Goal: Answer question/provide support: Answer question/provide support

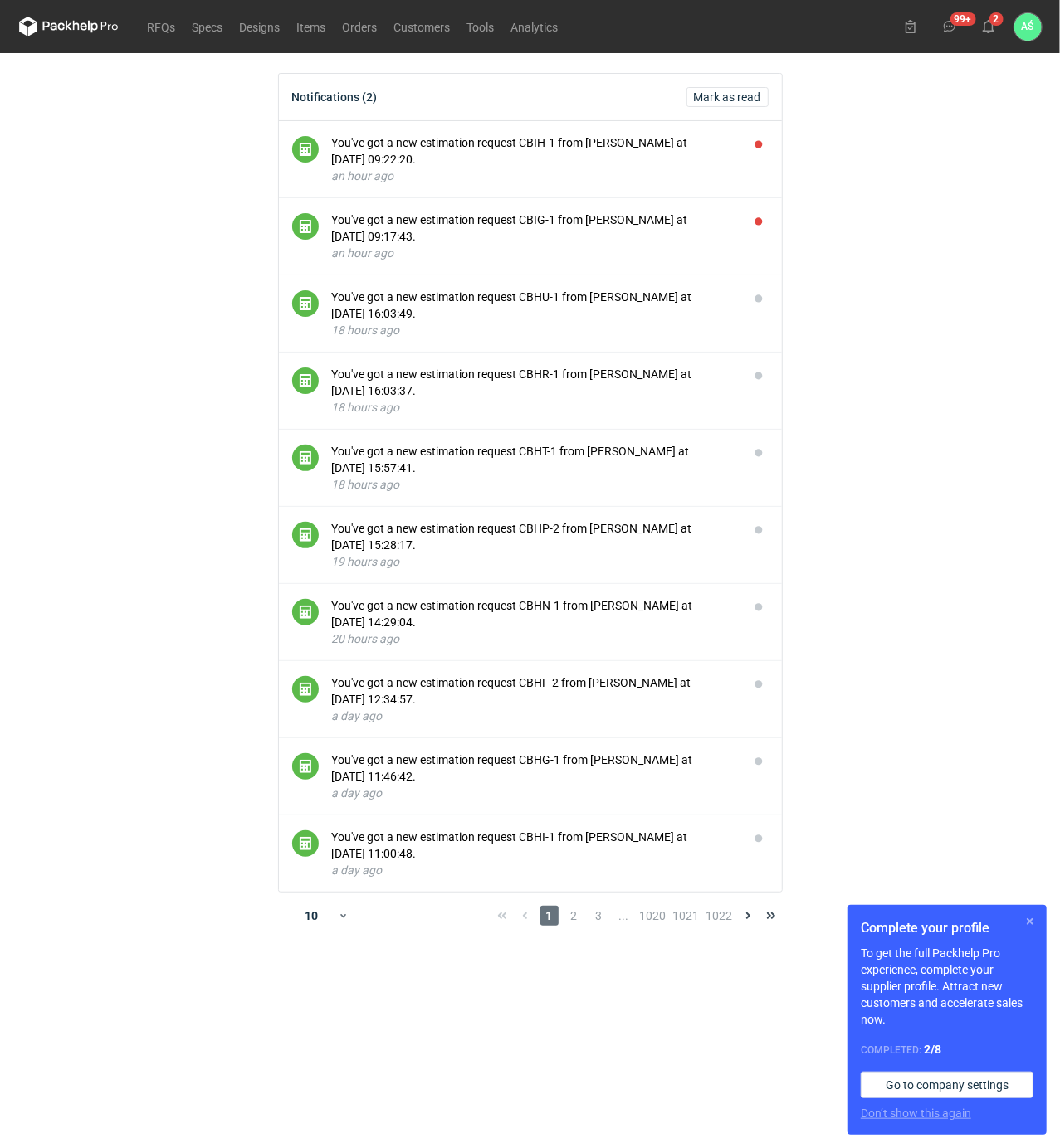
click at [1027, 918] on button "button" at bounding box center [1031, 922] width 20 height 20
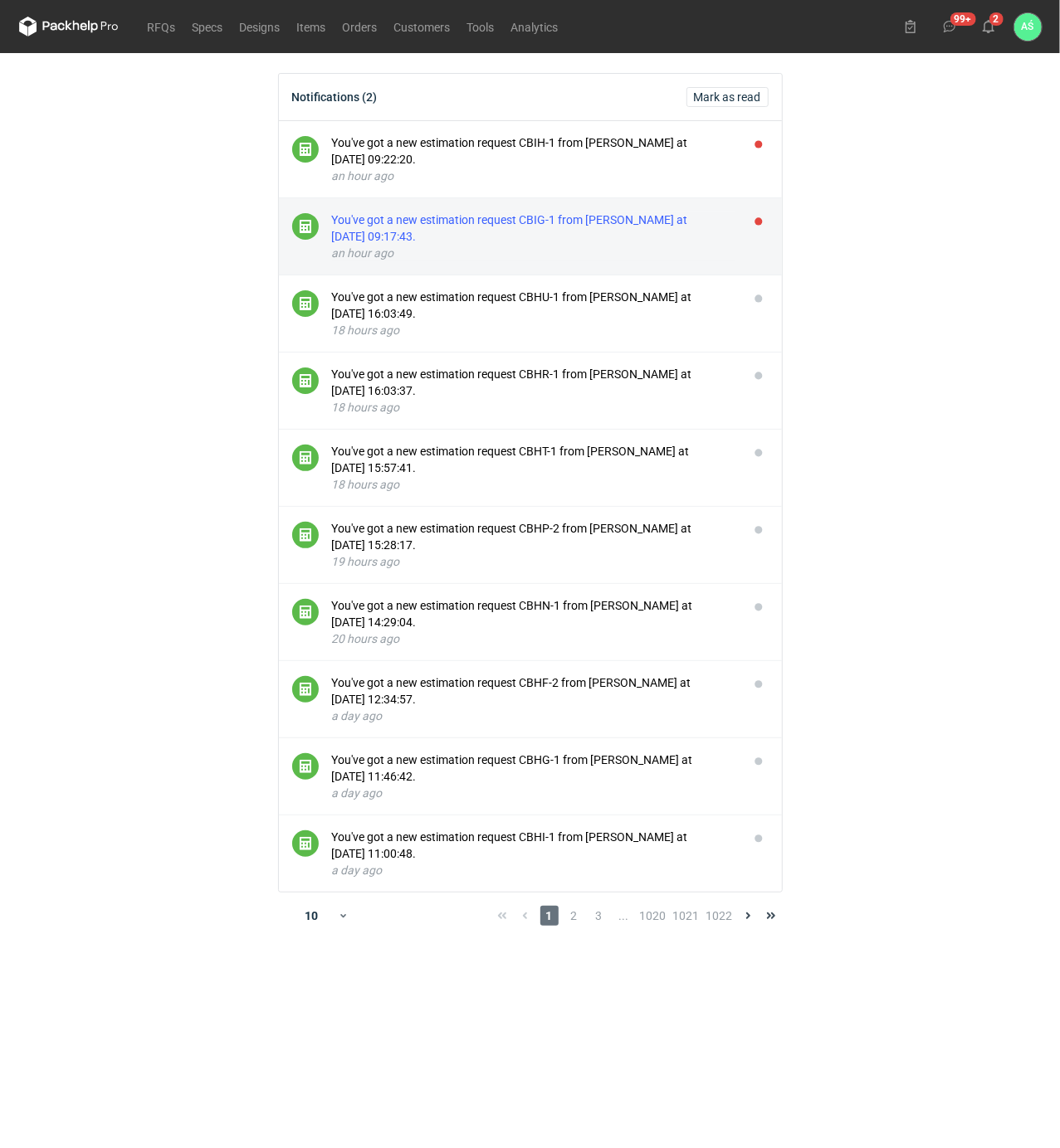
click at [585, 217] on div "You've got a new estimation request CBIG-1 from [PERSON_NAME] at [DATE] 09:17:4…" at bounding box center [533, 228] width 403 height 33
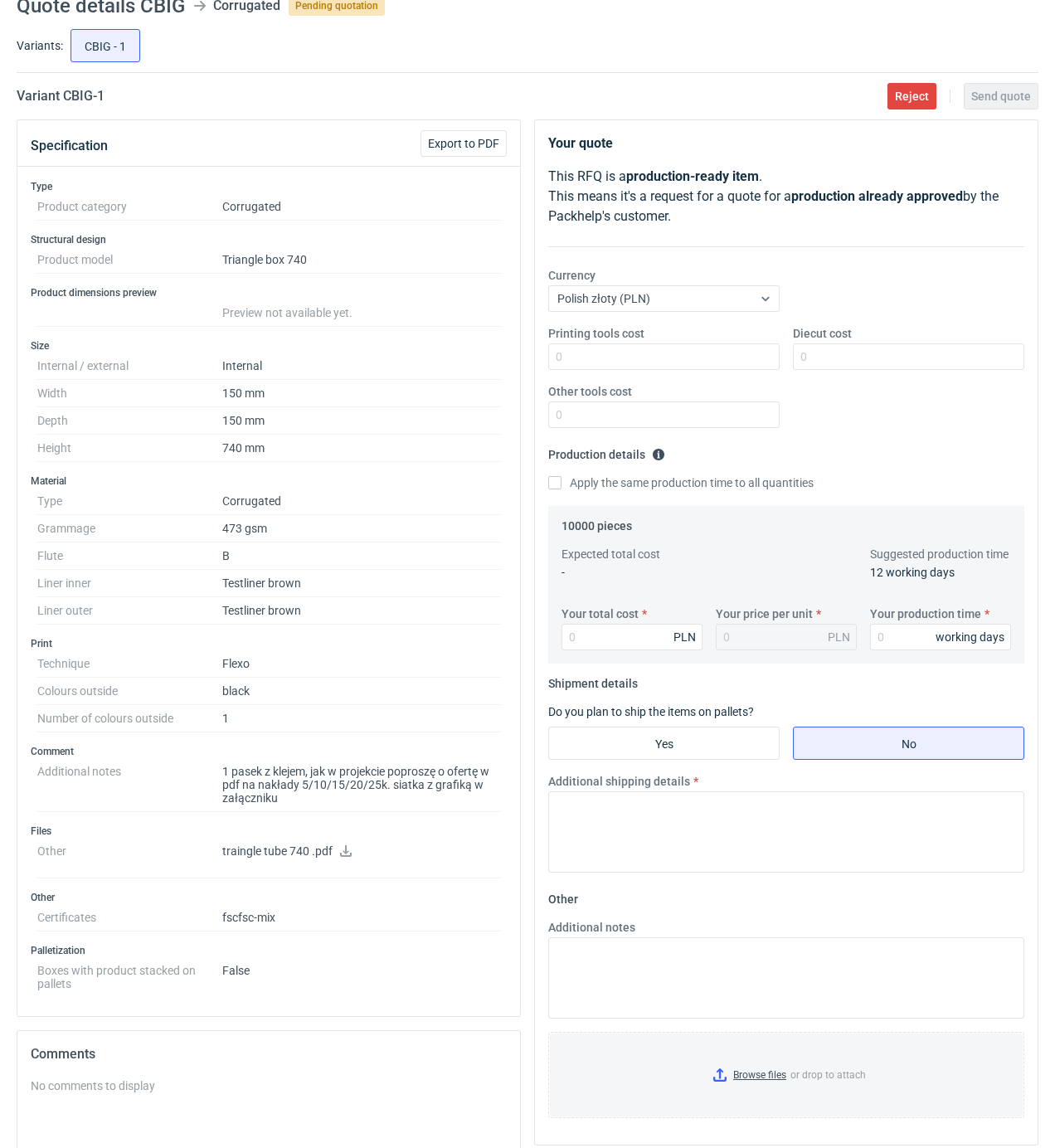
scroll to position [110, 0]
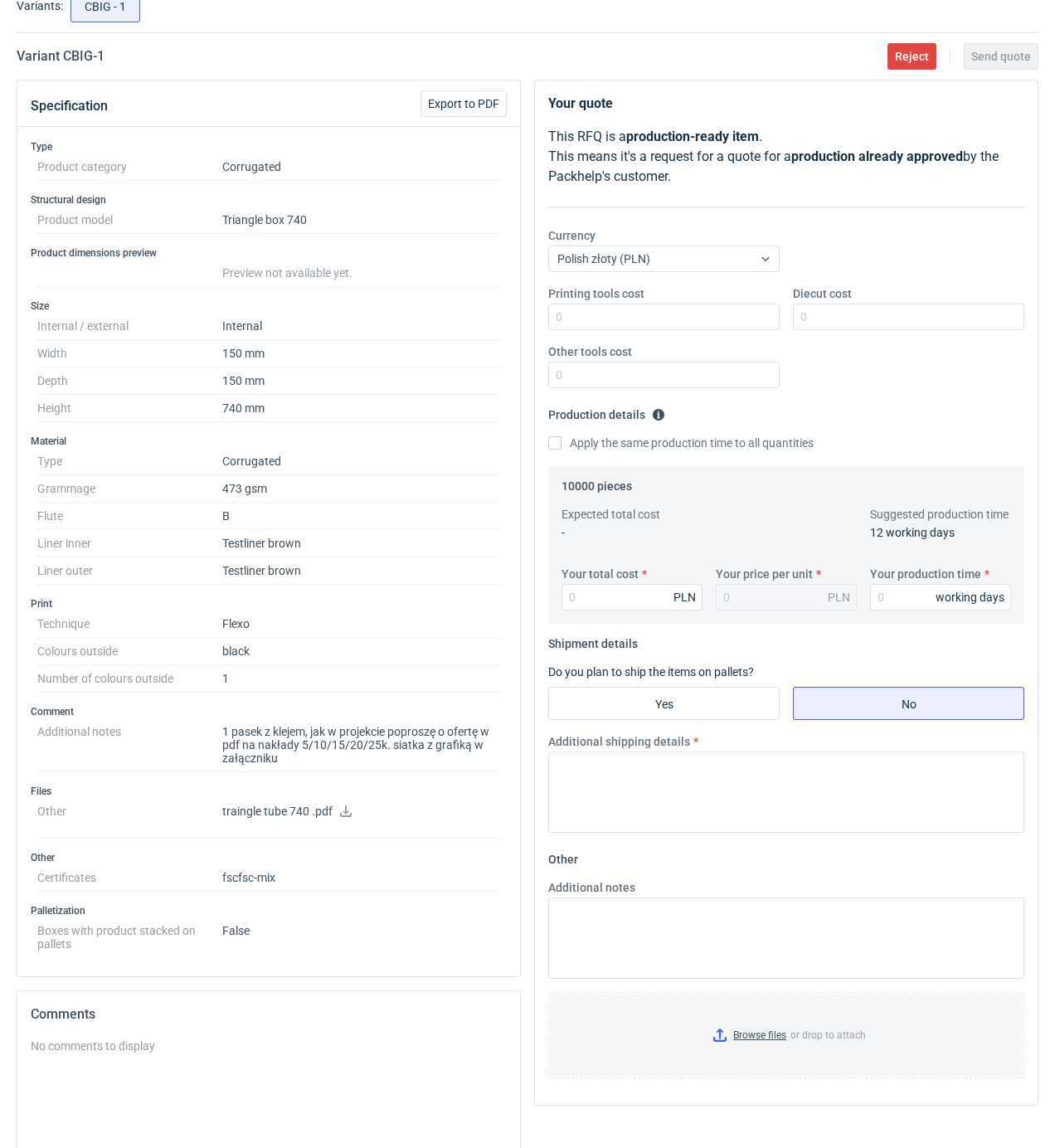
click at [342, 814] on icon at bounding box center [346, 811] width 13 height 12
click at [678, 319] on input "Printing tools cost" at bounding box center [664, 317] width 231 height 27
type input "200"
type input "1450"
type input "8650"
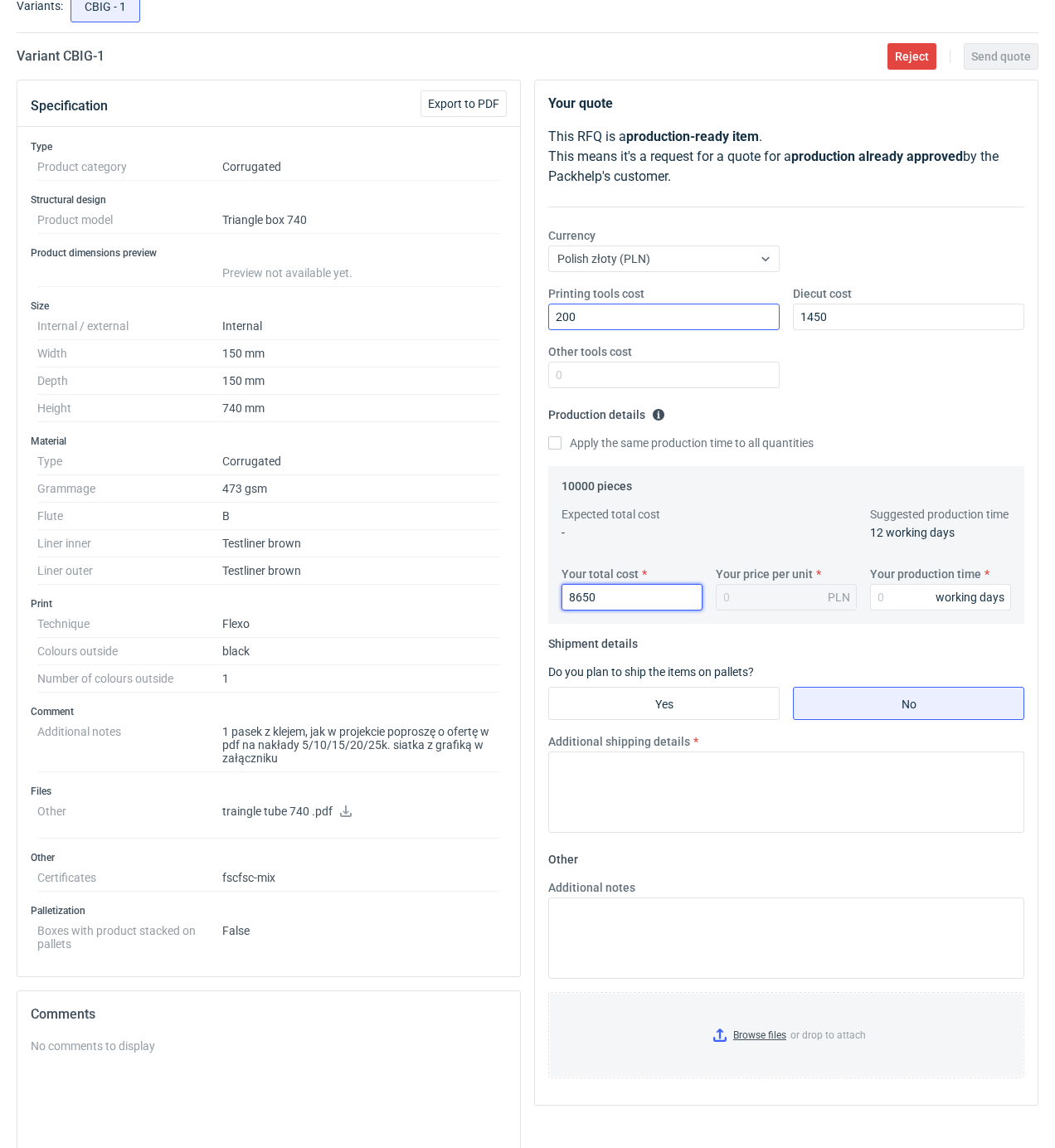
type input "0.87"
type input "8"
type input "16600"
type input "1.66"
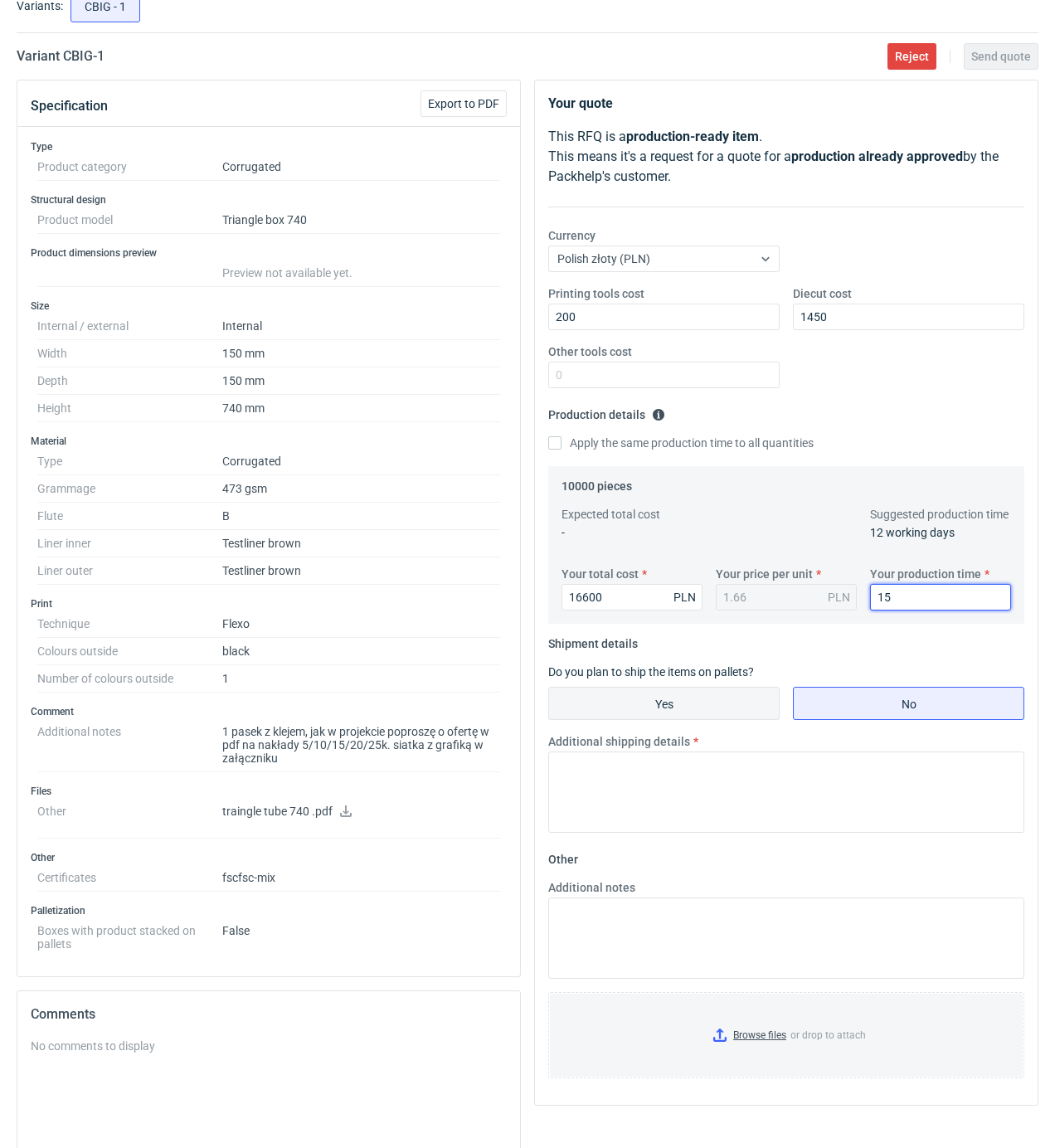
type input "15"
click at [710, 719] on input "Yes" at bounding box center [665, 703] width 230 height 31
radio input "true"
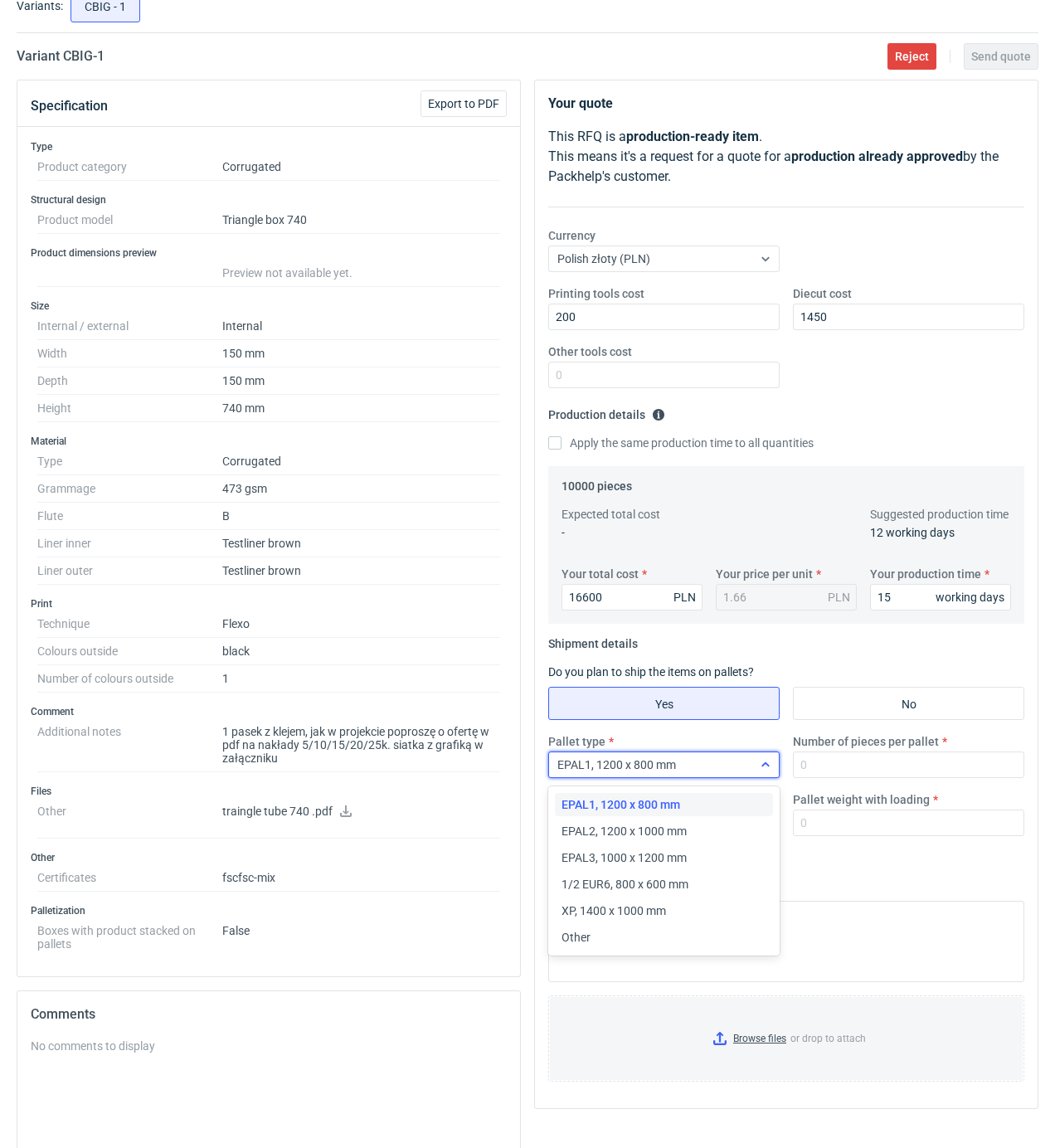
click at [658, 768] on span "EPAL1, 1200 x 800 mm" at bounding box center [617, 765] width 119 height 13
click at [648, 821] on div "EPAL2, 1200 x 1000 mm" at bounding box center [664, 830] width 218 height 23
drag, startPoint x: 771, startPoint y: 771, endPoint x: 784, endPoint y: 771, distance: 13.0
click at [771, 771] on div at bounding box center [765, 765] width 27 height 13
click at [831, 769] on input "Number of pieces per pallet" at bounding box center [909, 764] width 231 height 27
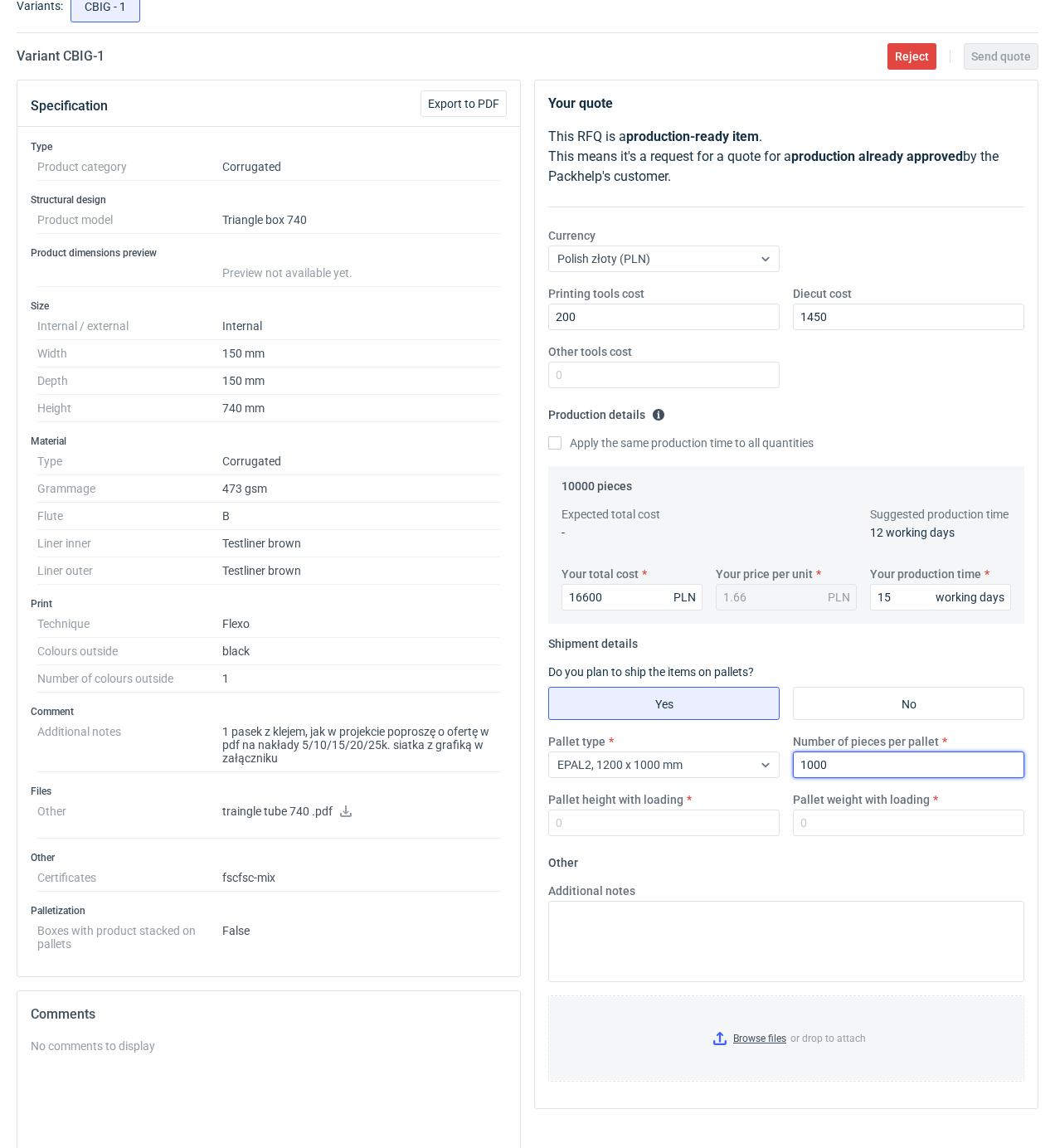
type input "1000"
type input "1900"
type input "300"
click at [769, 1046] on input "Browse files or drop to attach" at bounding box center [786, 1038] width 473 height 83
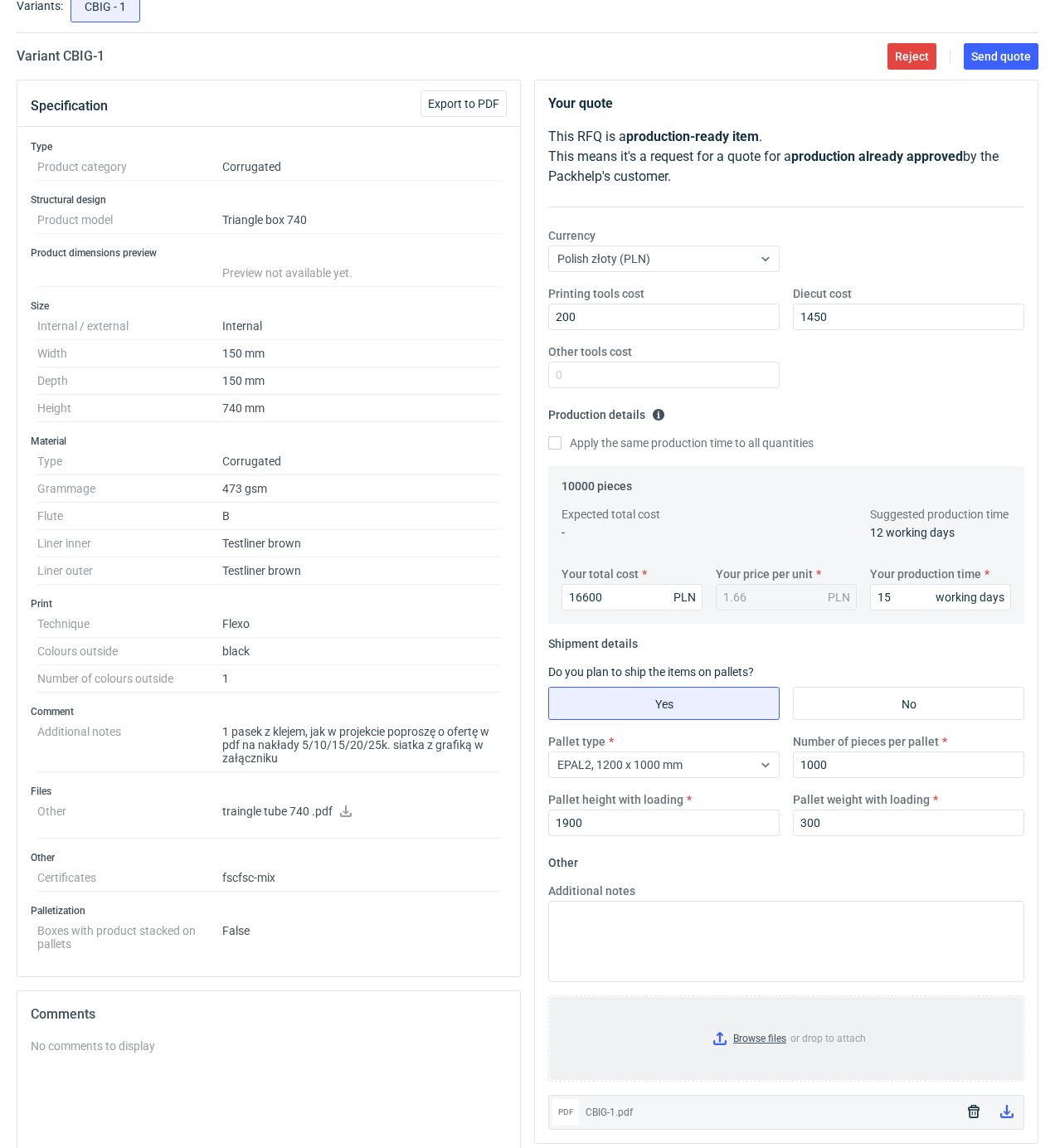
click at [765, 1032] on input "Browse files or drop to attach" at bounding box center [786, 1038] width 473 height 83
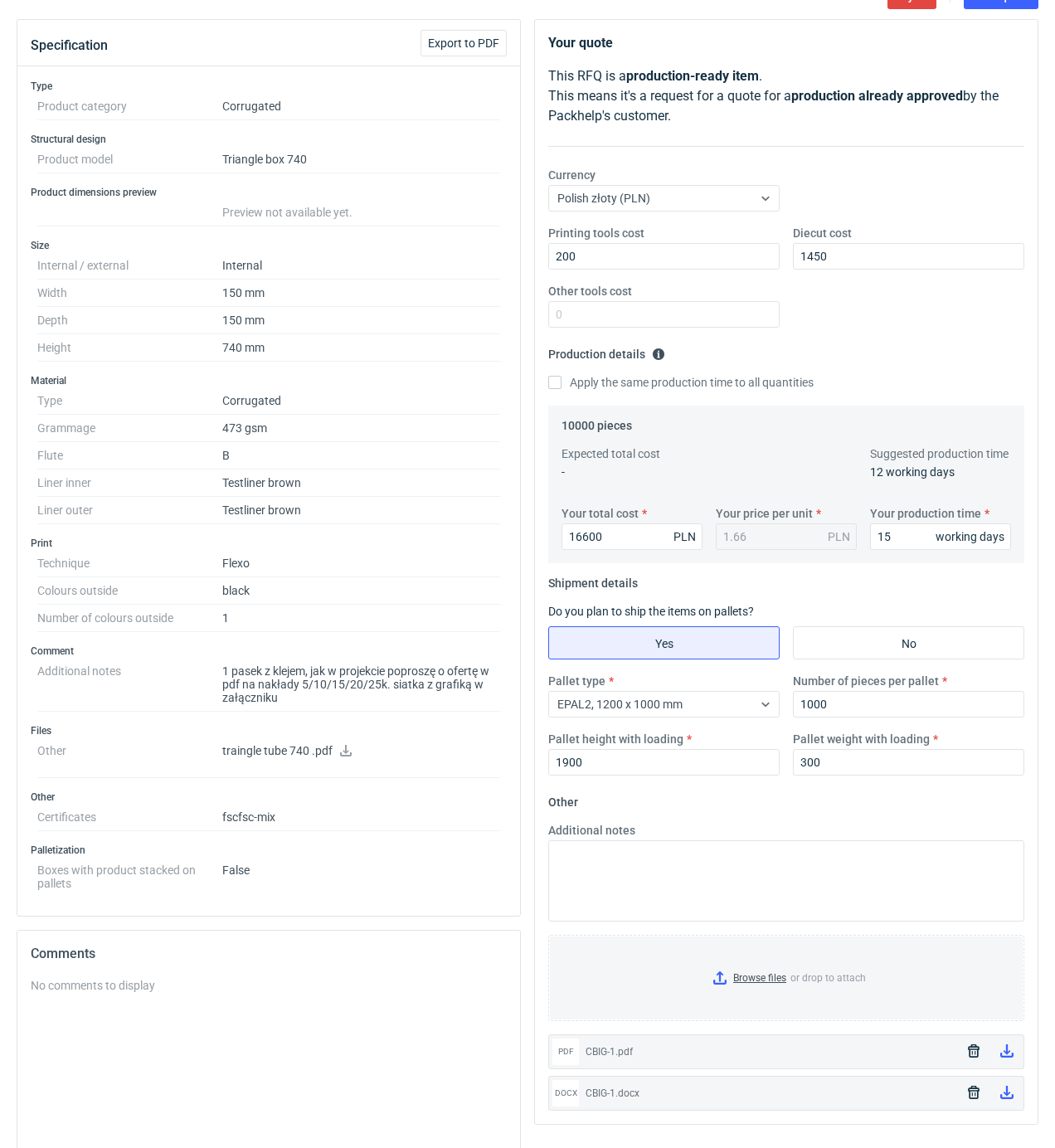
scroll to position [0, 0]
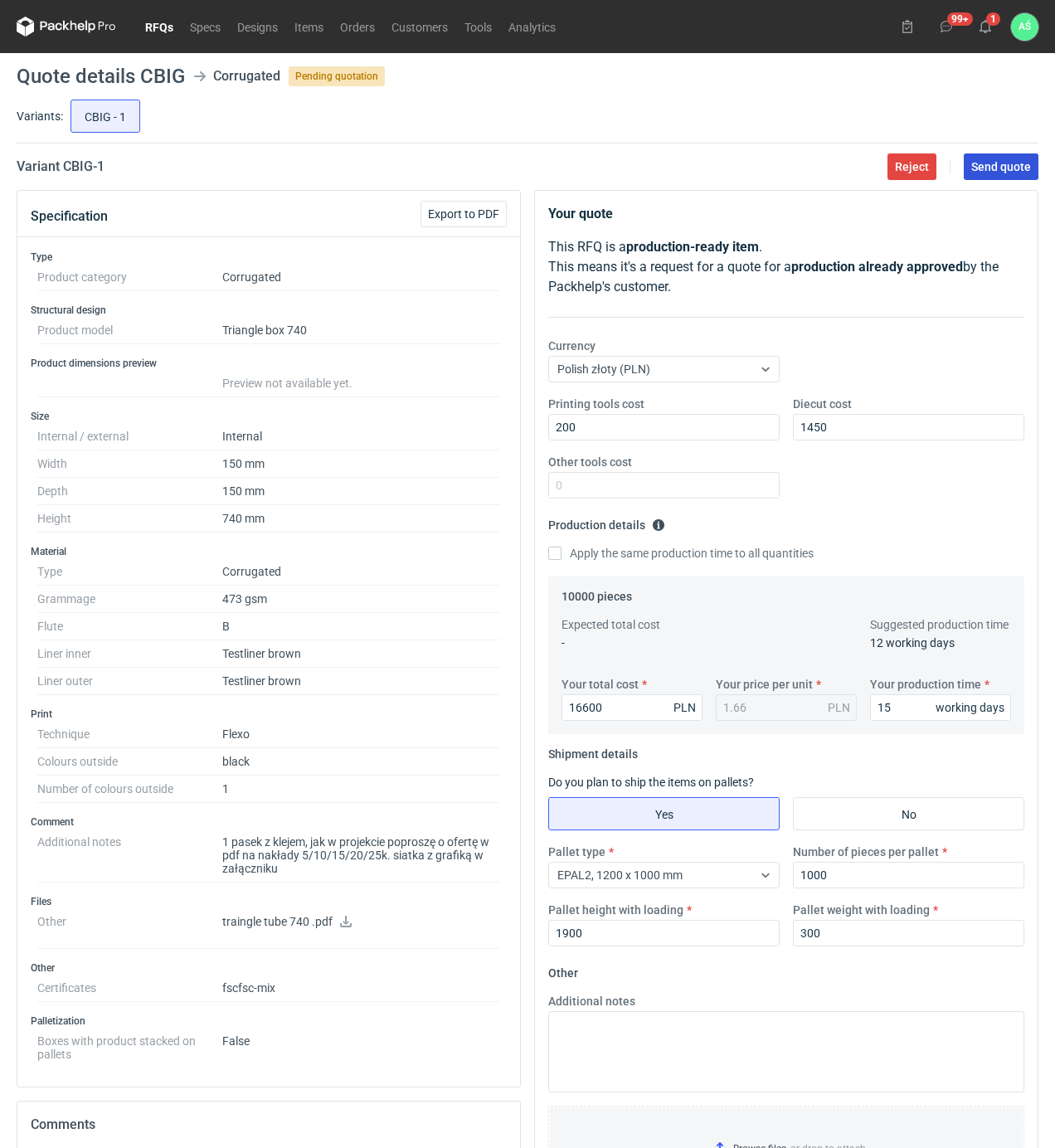
click at [991, 170] on span "Send quote" at bounding box center [1001, 167] width 60 height 12
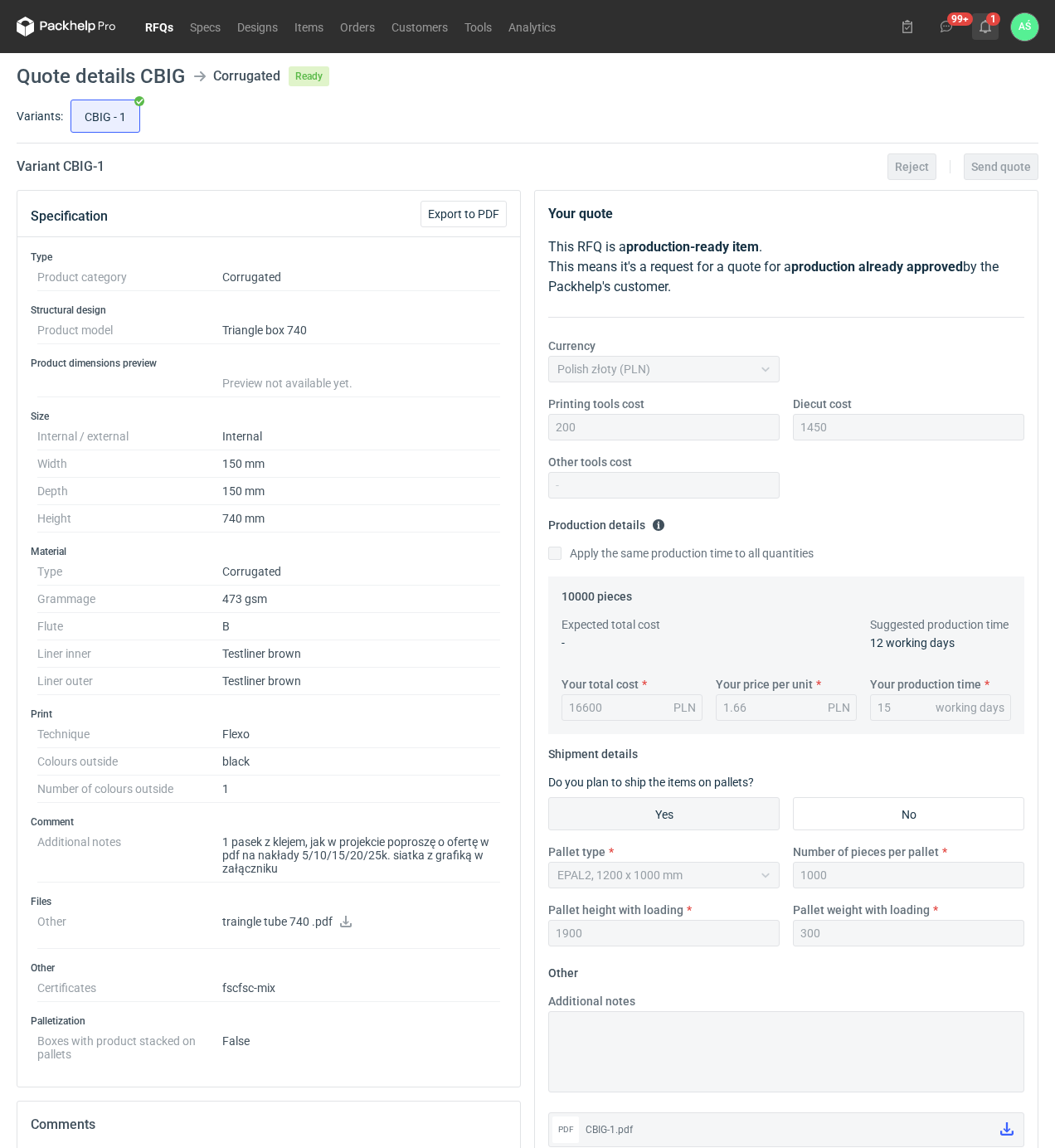
click at [986, 25] on icon at bounding box center [985, 27] width 13 height 13
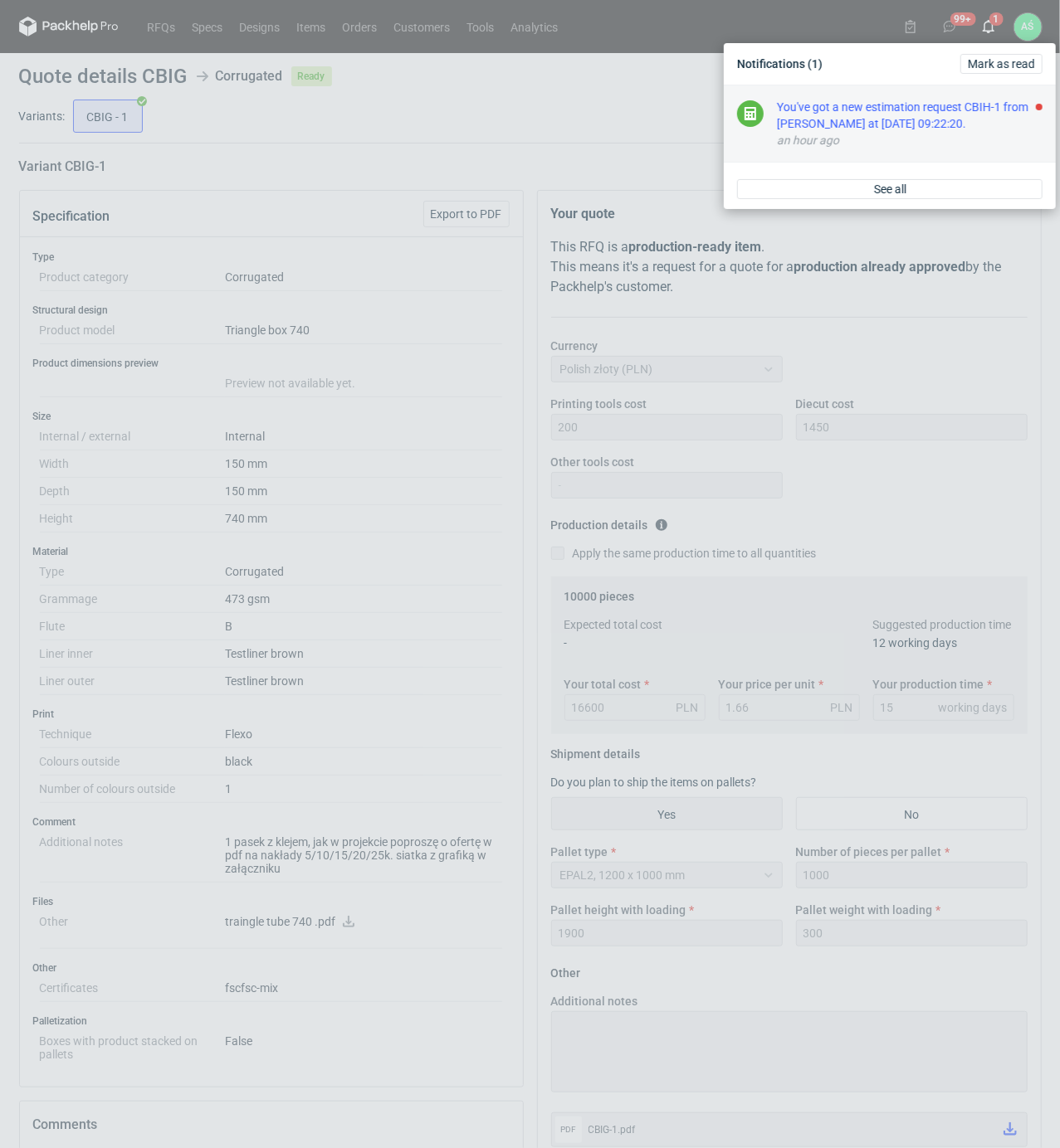
click at [968, 124] on div "You've got a new estimation request CBIH-1 from [PERSON_NAME] at [DATE] 09:22:2…" at bounding box center [910, 115] width 265 height 33
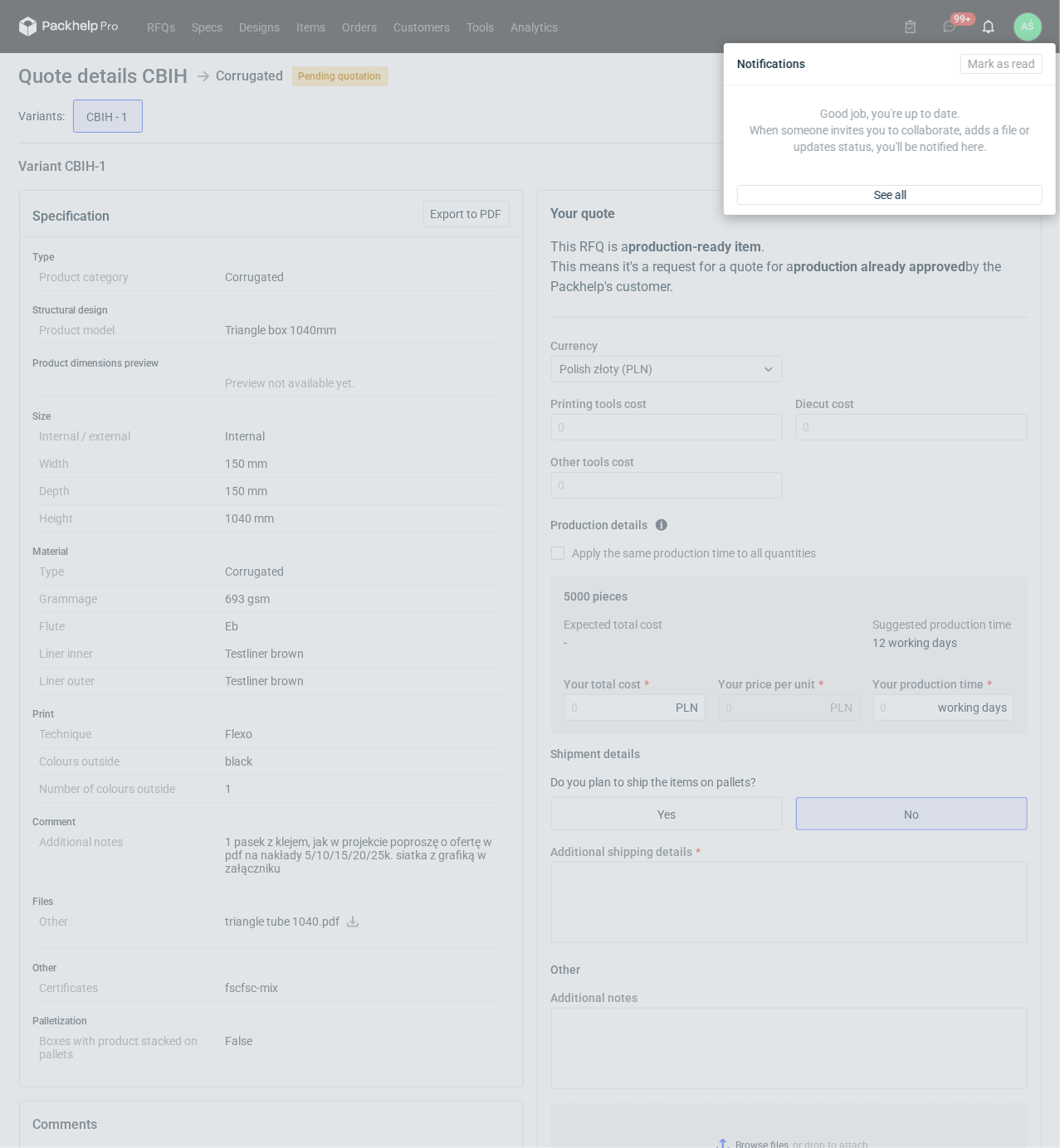
click at [425, 539] on div "Notifications [PERSON_NAME] as read Good job, you're up to date. When someone i…" at bounding box center [530, 574] width 1060 height 1148
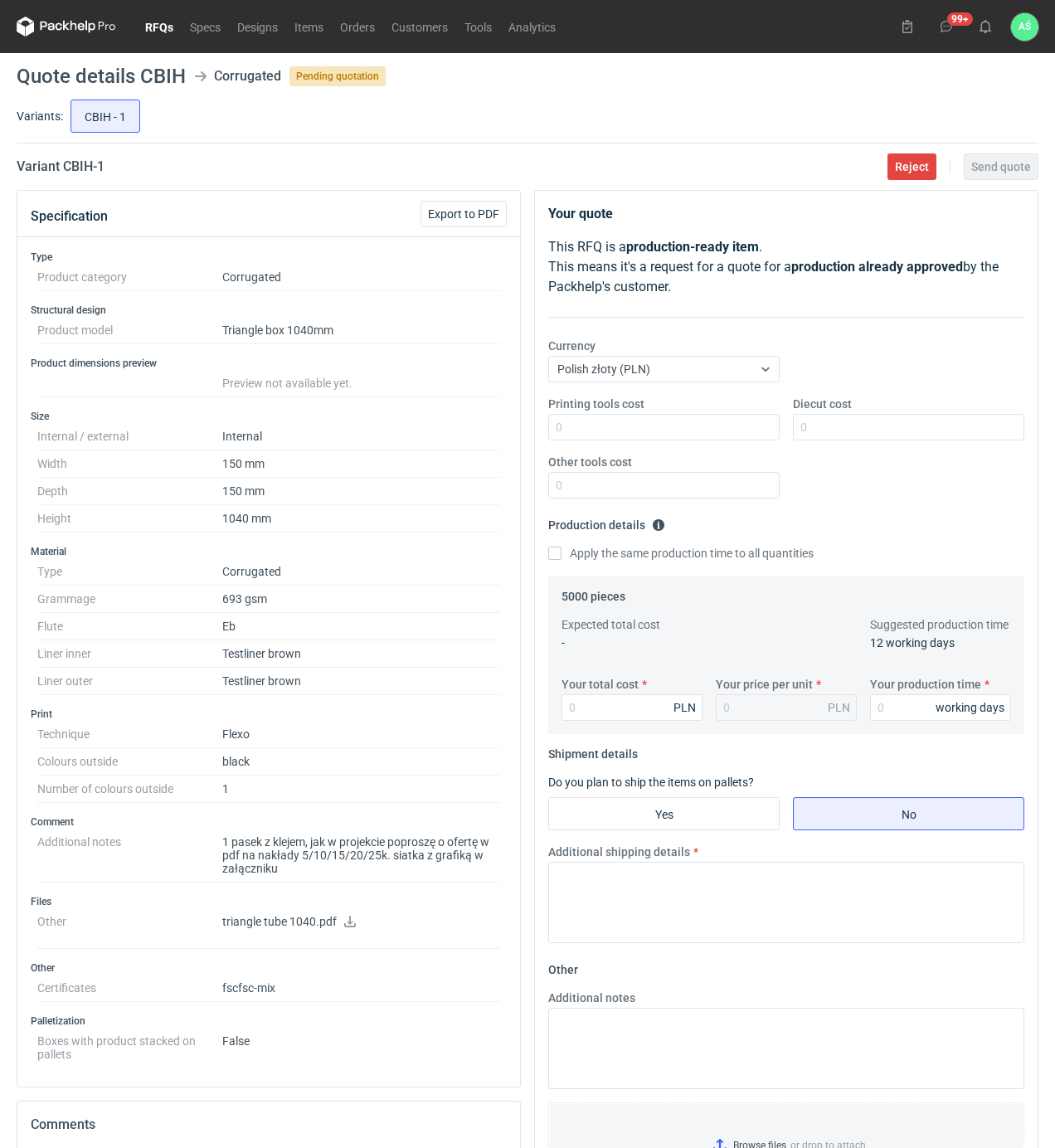
click at [349, 928] on icon at bounding box center [350, 922] width 12 height 12
click at [248, 655] on dd "Testliner brown" at bounding box center [362, 655] width 278 height 28
click at [763, 432] on input "Printing tools cost" at bounding box center [664, 427] width 231 height 27
type input "150"
type input "1600"
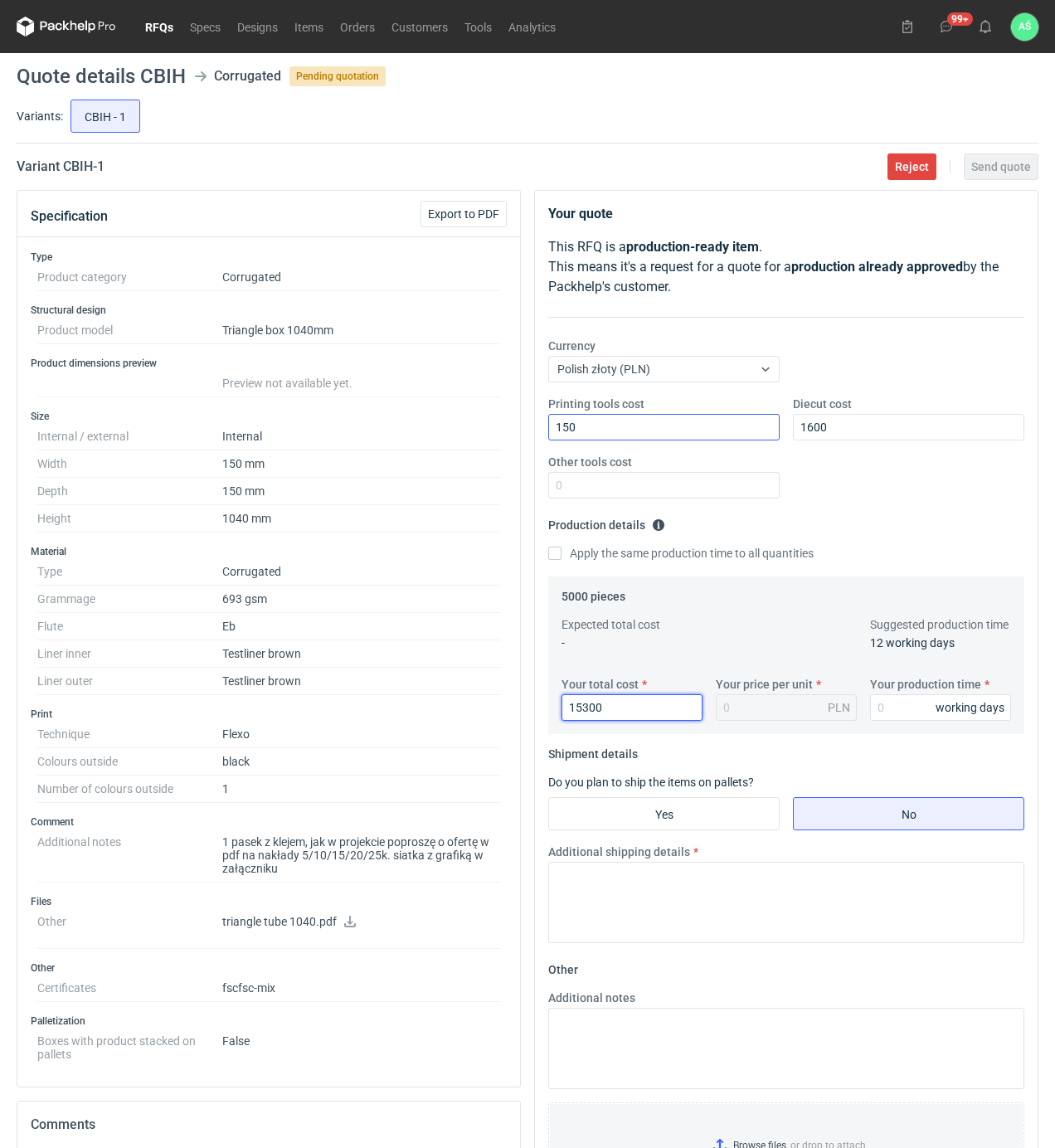
type input "15300"
type input "3.06"
type input "15"
click at [685, 829] on input "Yes" at bounding box center [665, 814] width 230 height 31
radio input "true"
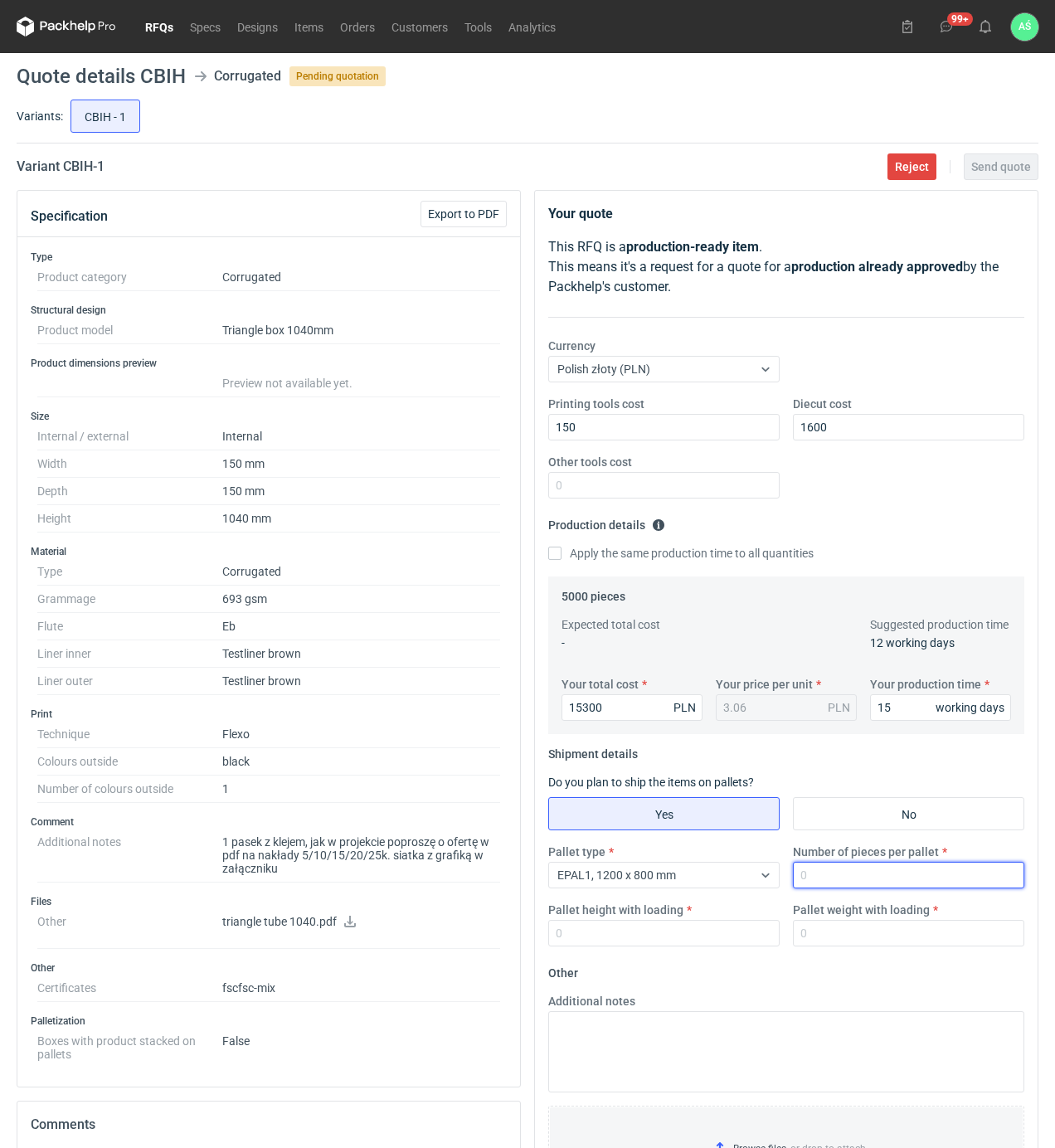
click at [852, 877] on input "Number of pieces per pallet" at bounding box center [909, 875] width 231 height 27
type input "350"
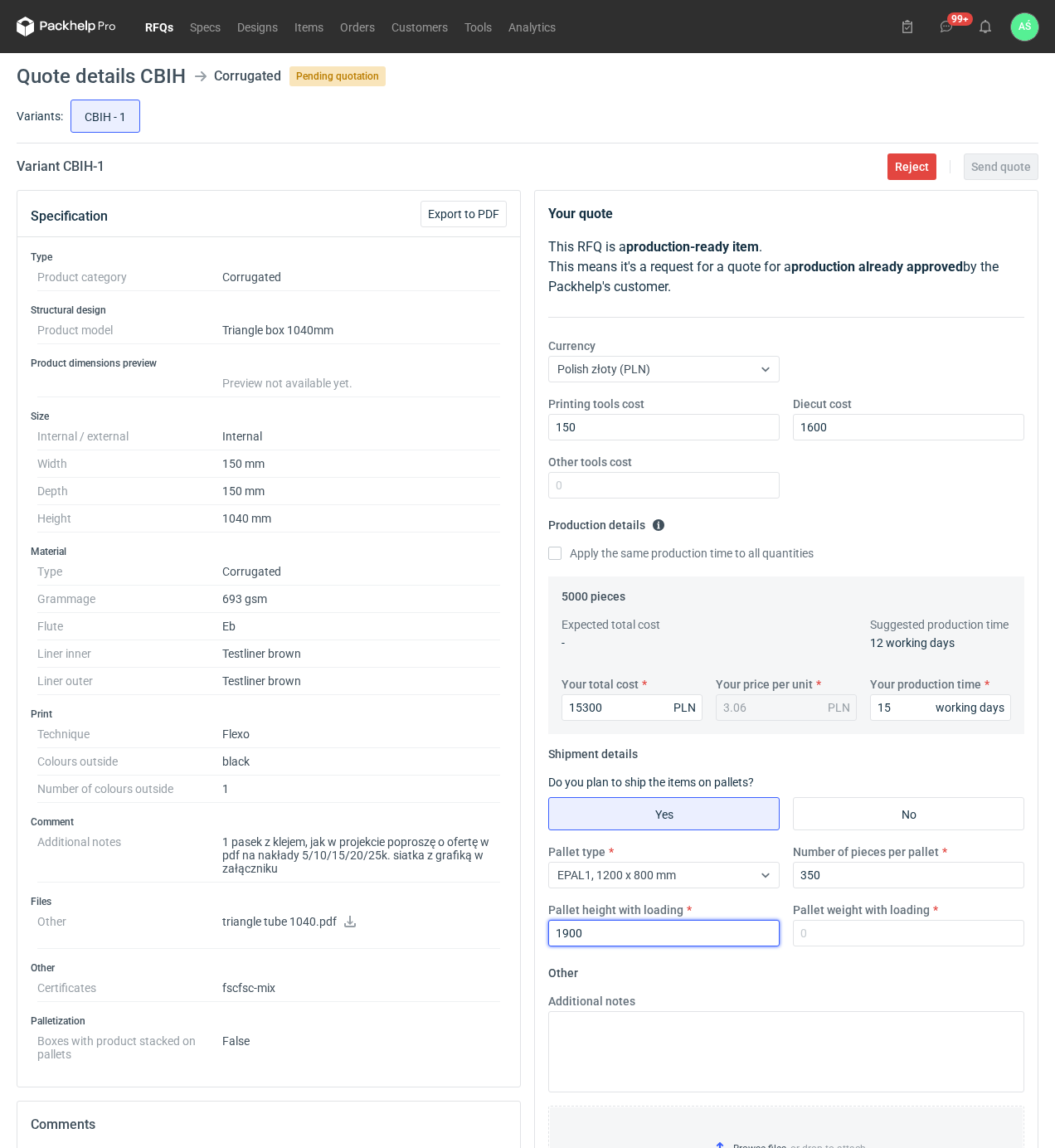
type input "1900"
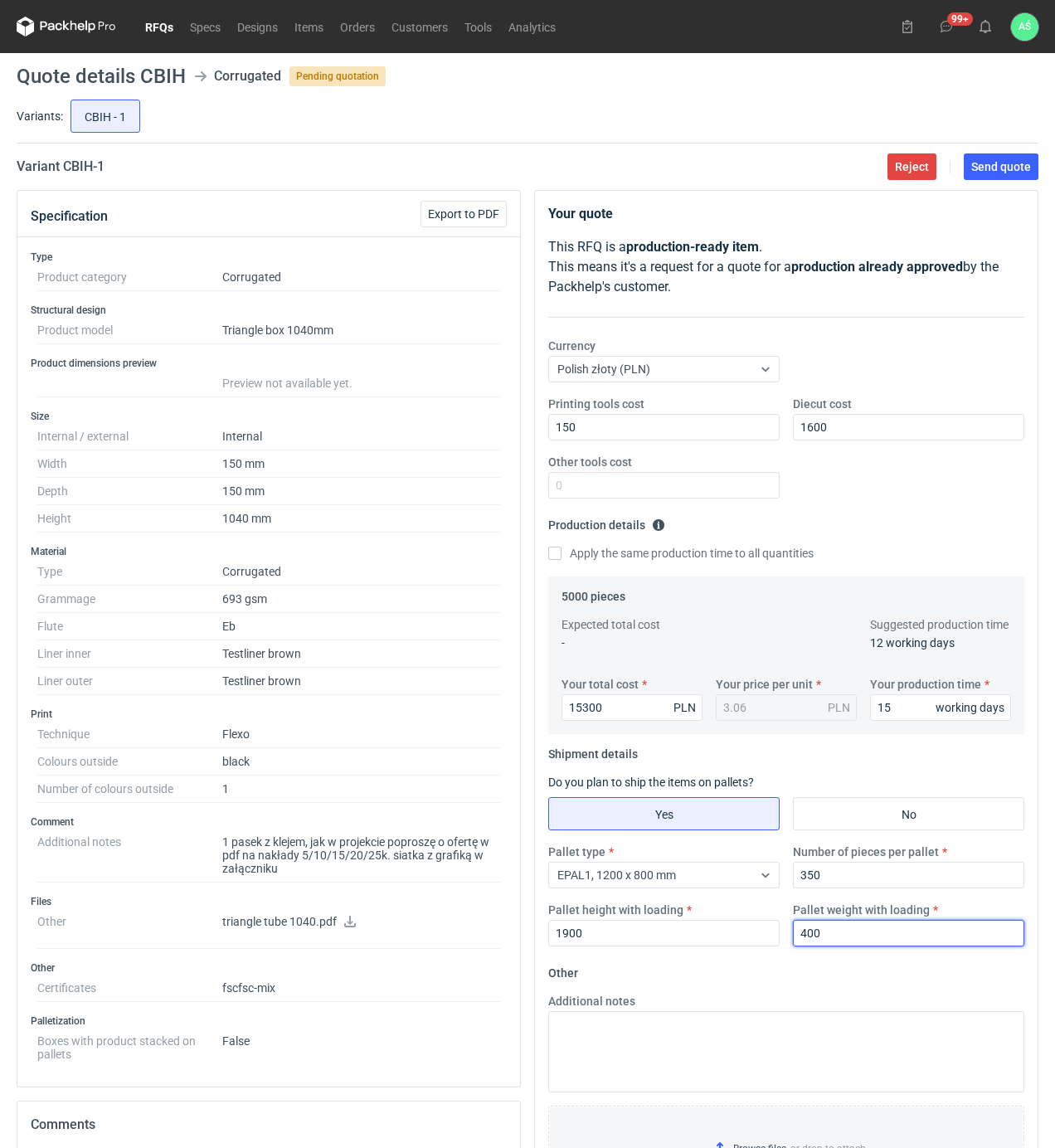
type input "400"
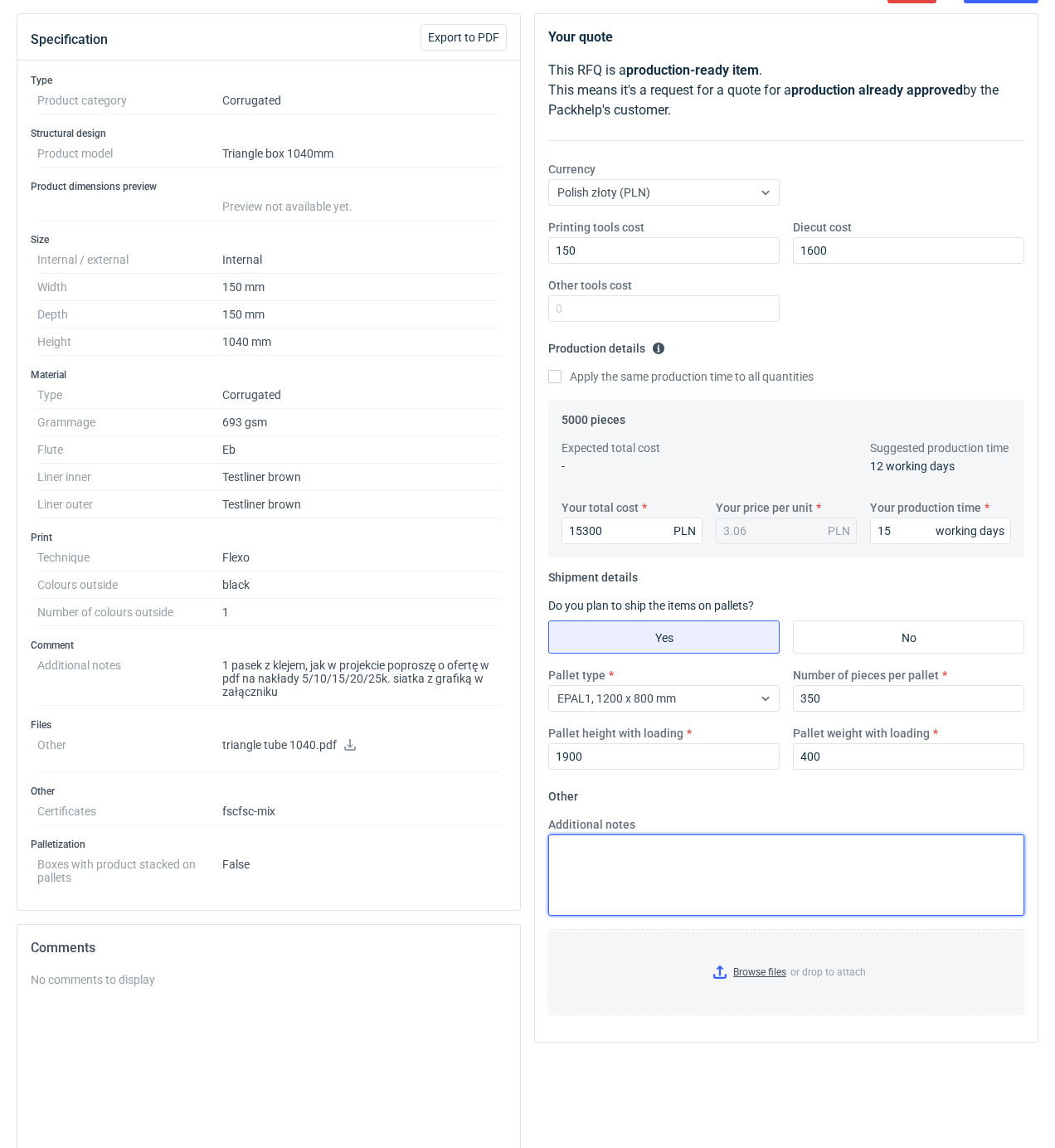
scroll to position [331, 0]
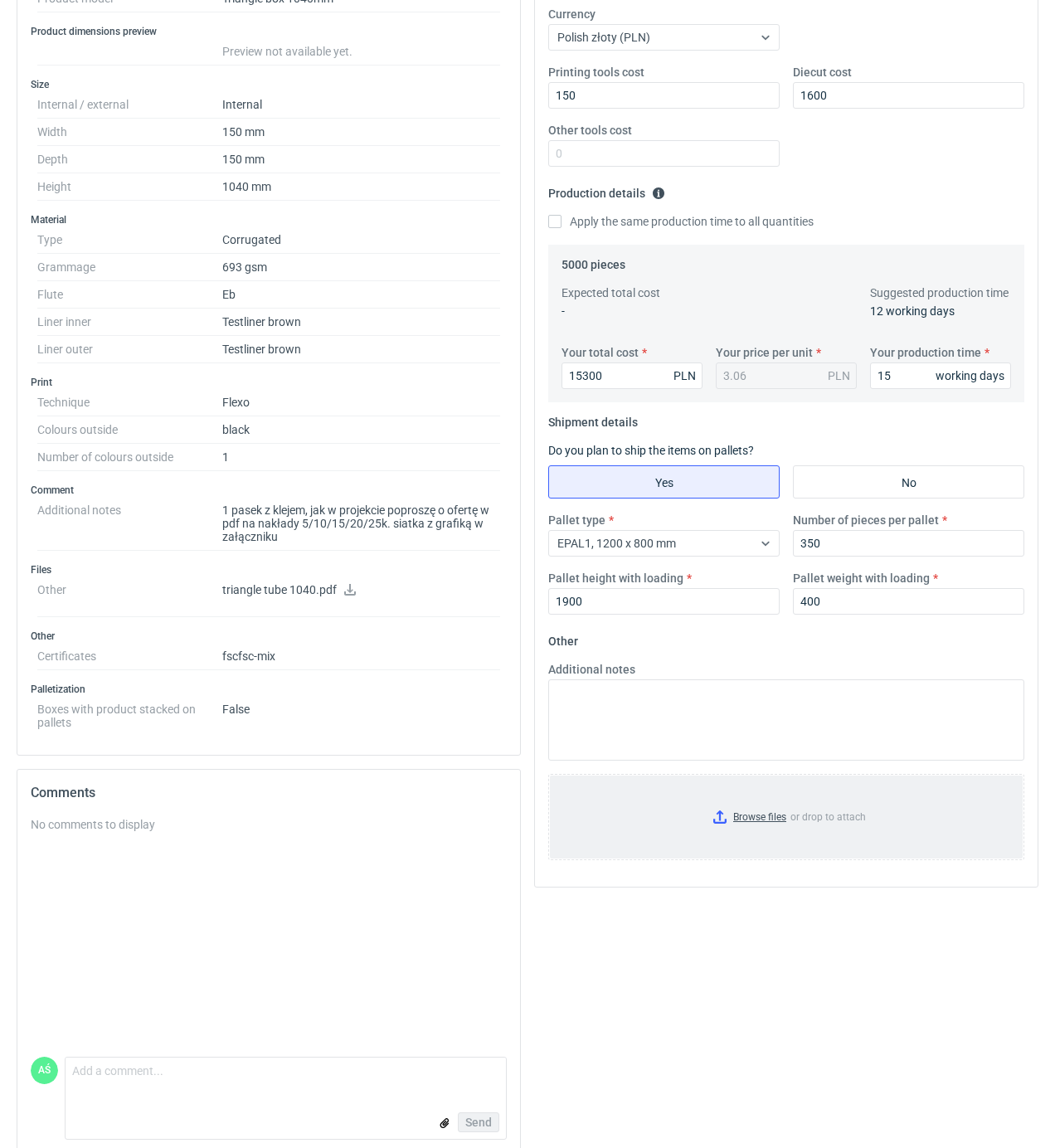
click at [765, 828] on input "Browse files or drop to attach" at bounding box center [786, 818] width 473 height 83
click at [747, 819] on input "Browse files or drop to attach" at bounding box center [786, 818] width 473 height 83
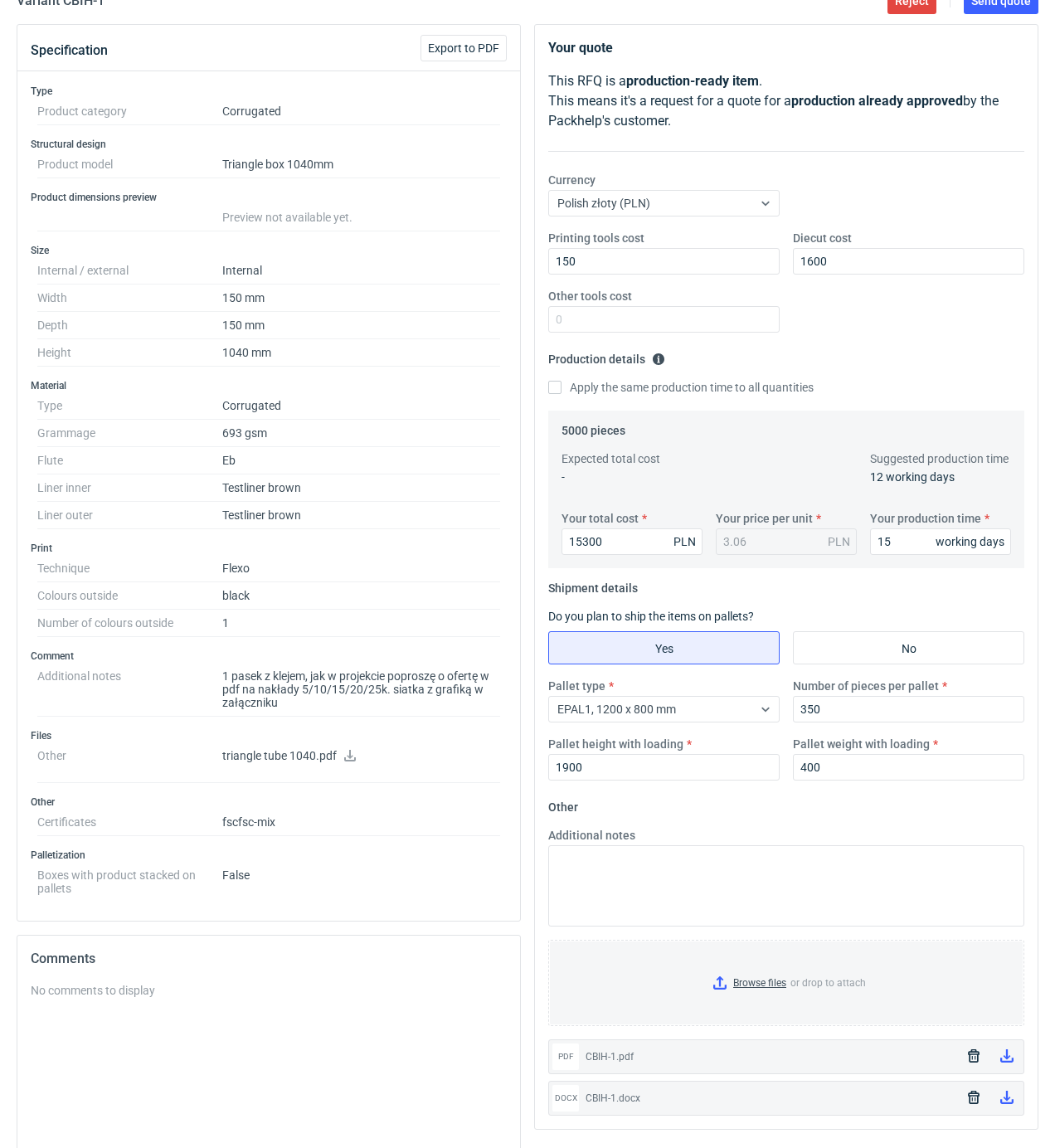
scroll to position [0, 0]
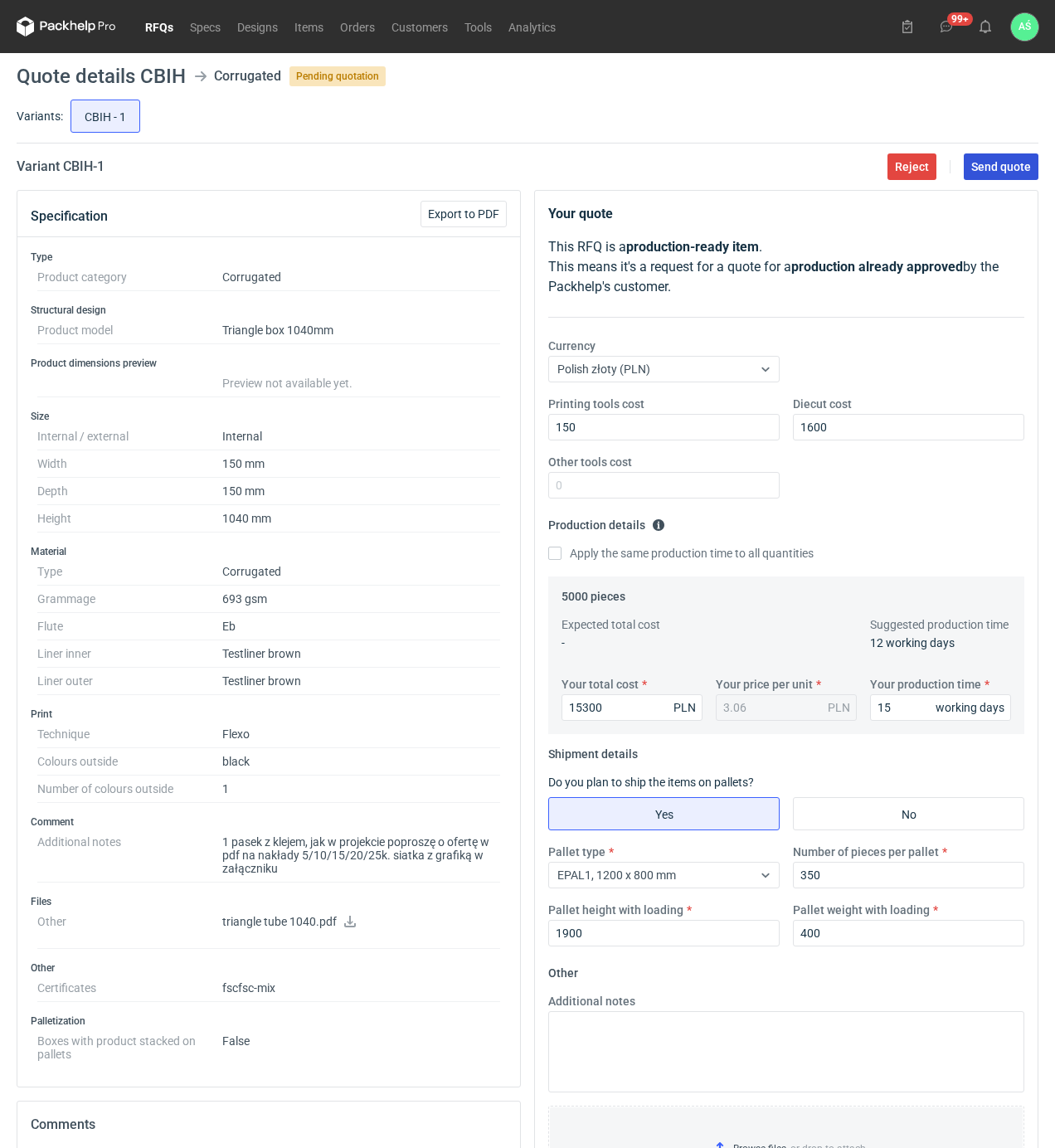
click at [987, 172] on span "Send quote" at bounding box center [1001, 167] width 60 height 12
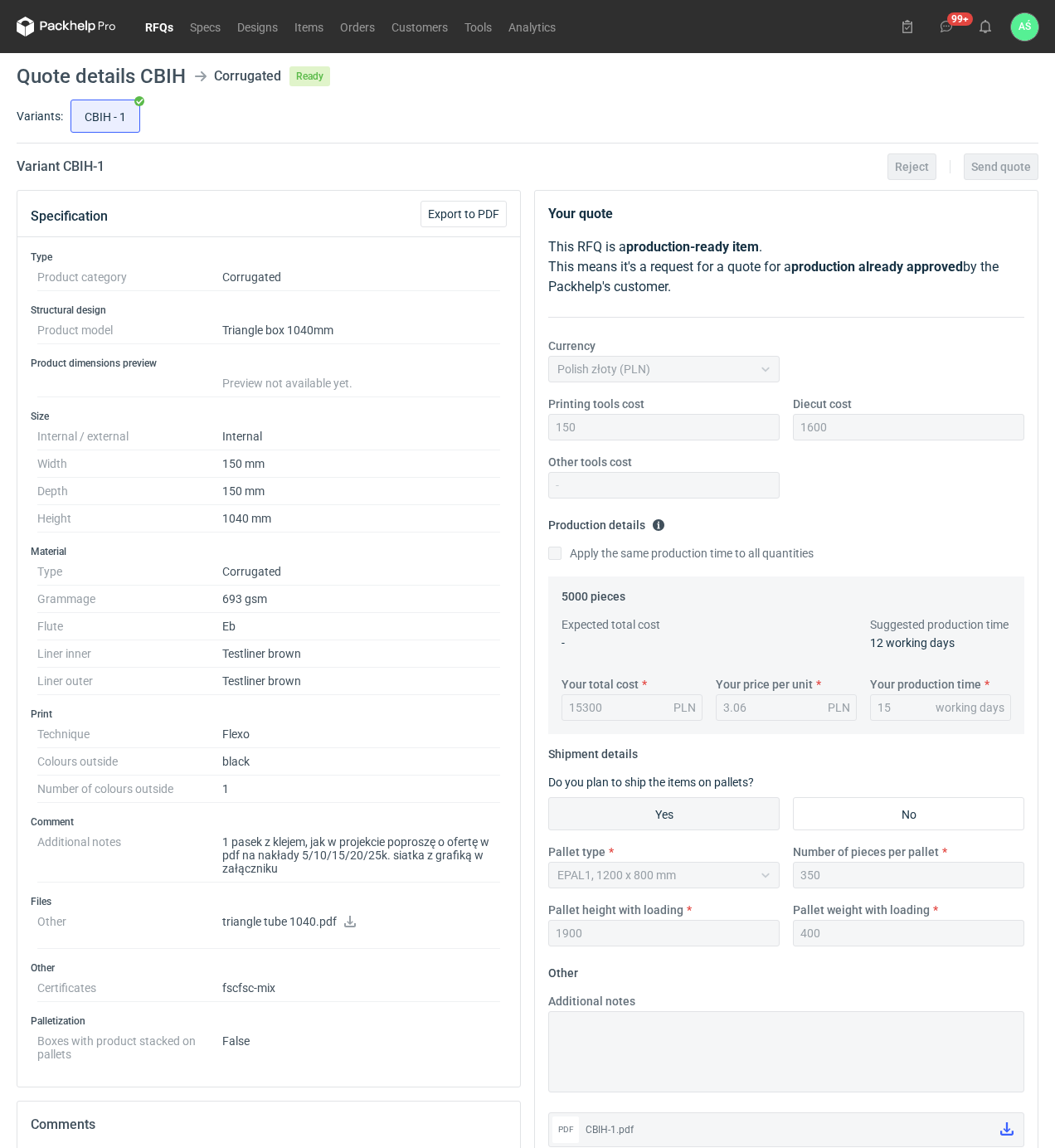
click at [461, 93] on main "Quote details CBIH Corrugated Ready Variants: CBIH - 1 Variant CBIH - 1 Reject …" at bounding box center [528, 776] width 1036 height 1446
